Goal: Transaction & Acquisition: Purchase product/service

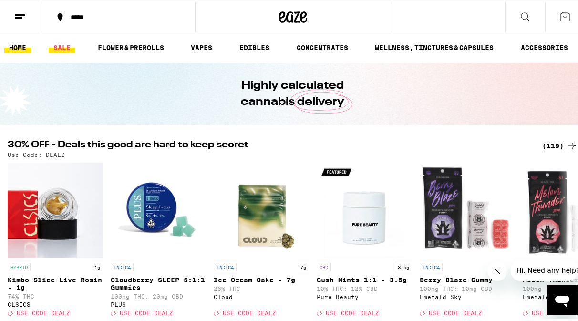
click at [61, 44] on link "SALE" at bounding box center [62, 45] width 27 height 11
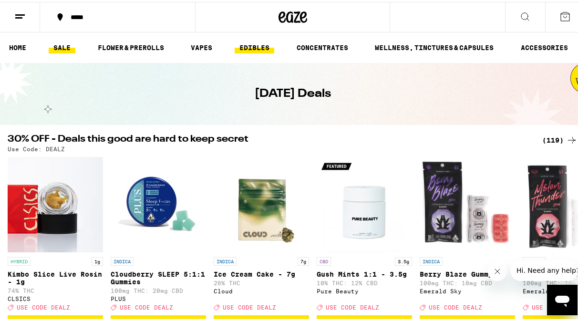
click at [254, 47] on link "EDIBLES" at bounding box center [255, 45] width 40 height 11
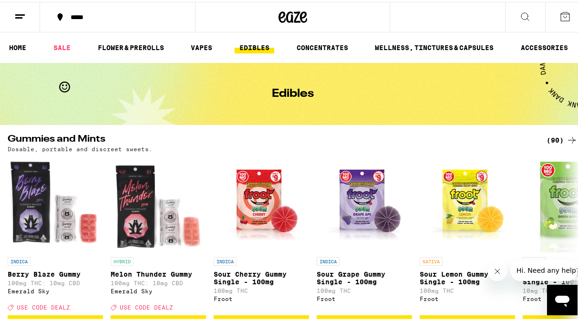
click at [554, 138] on div "(90)" at bounding box center [562, 138] width 31 height 11
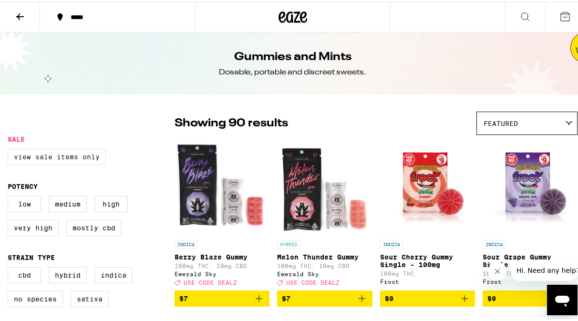
click at [63, 157] on label "View Sale Items Only" at bounding box center [57, 155] width 98 height 16
click at [10, 149] on input "View Sale Items Only" at bounding box center [10, 148] width 0 height 0
checkbox input "true"
